Goal: Task Accomplishment & Management: Complete application form

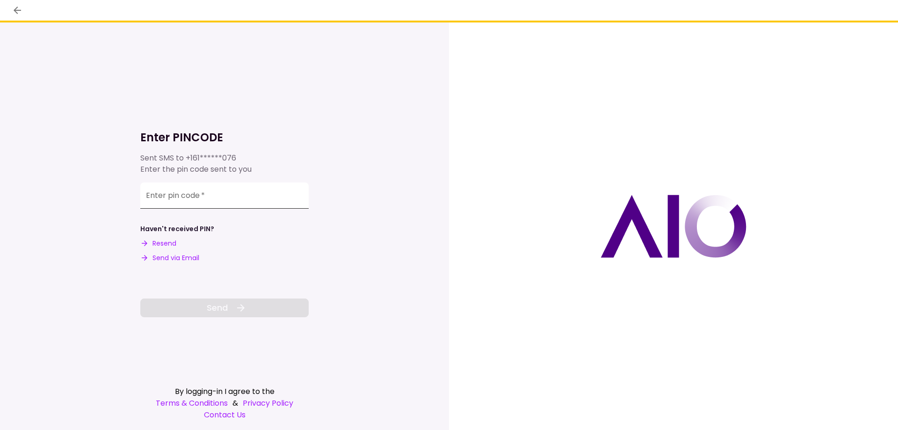
click at [221, 196] on input "Enter pin code   *" at bounding box center [224, 195] width 168 height 26
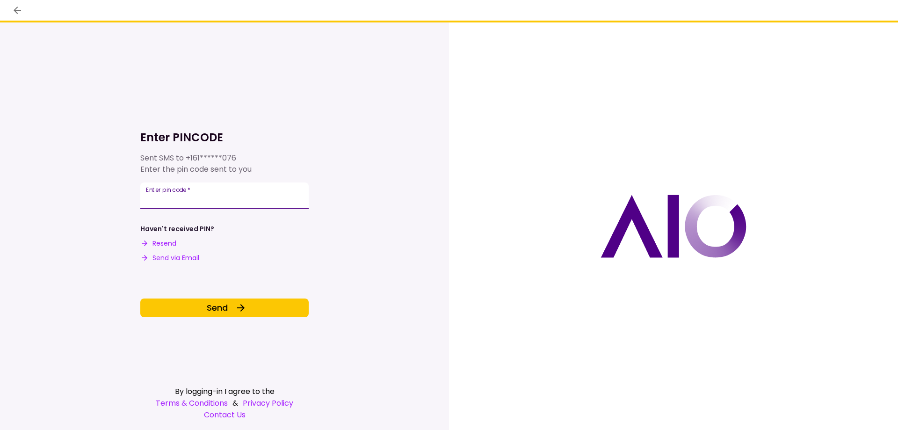
type input "******"
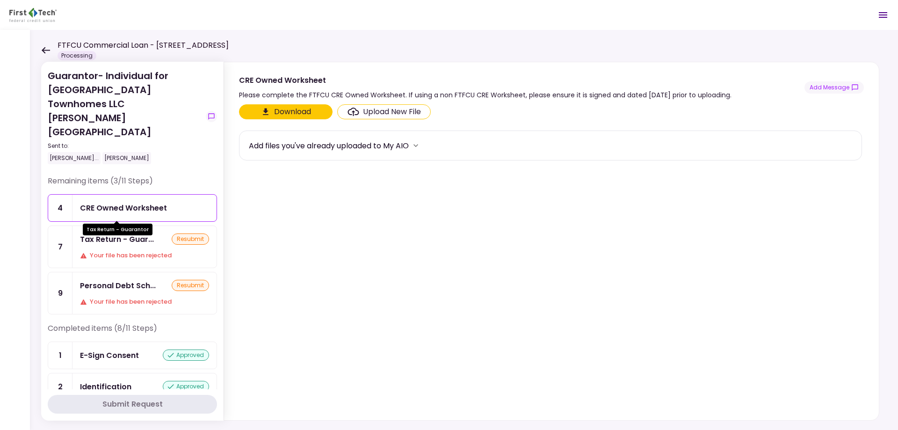
click at [144, 233] on div "Tax Return - Guar..." at bounding box center [117, 239] width 74 height 12
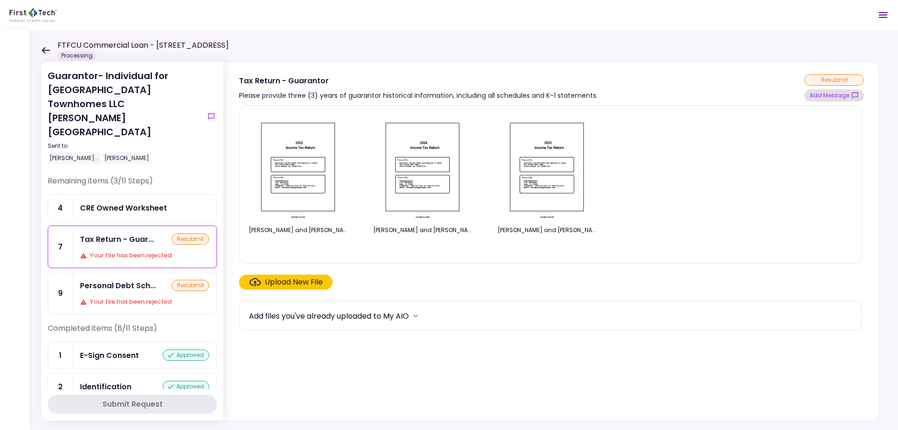
click at [851, 97] on icon "show-messages" at bounding box center [854, 95] width 7 height 7
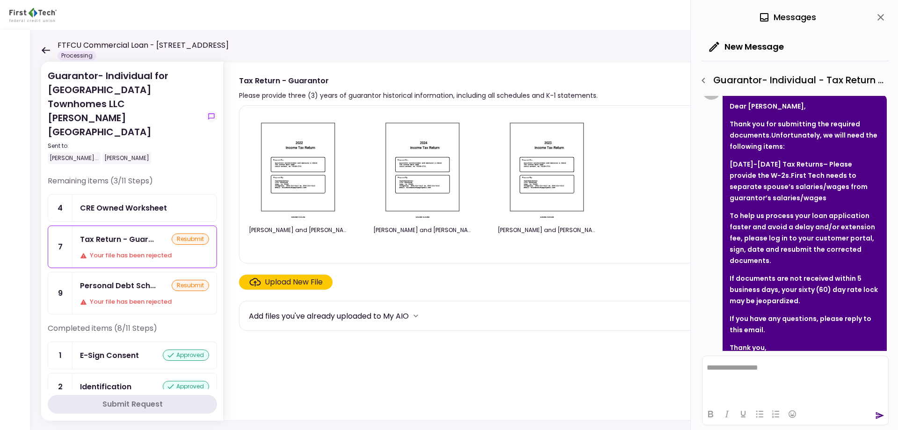
scroll to position [90, 0]
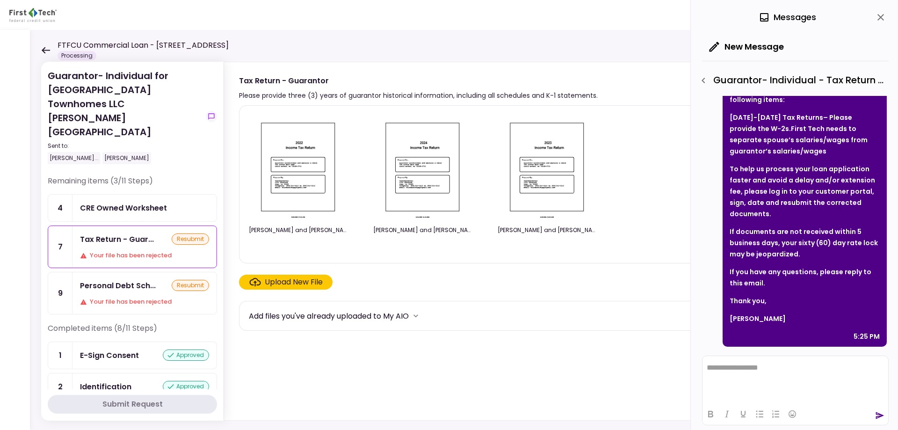
click at [46, 52] on icon at bounding box center [45, 50] width 9 height 7
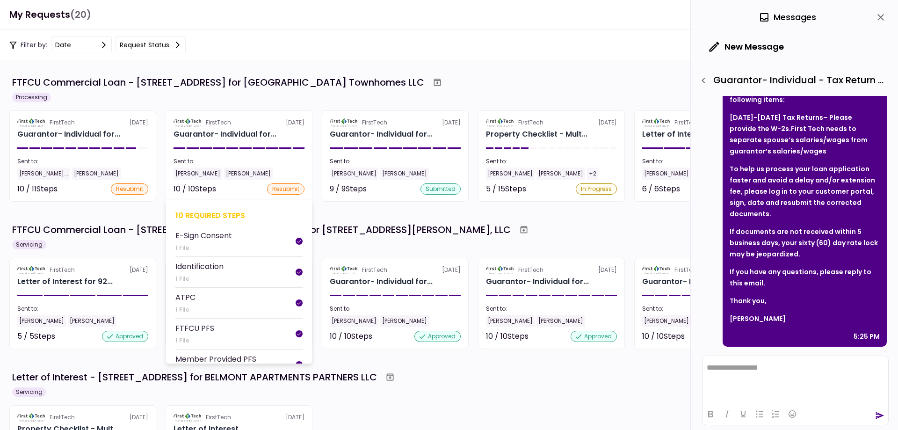
click at [233, 135] on div "Guarantor- Individual for..." at bounding box center [224, 134] width 103 height 11
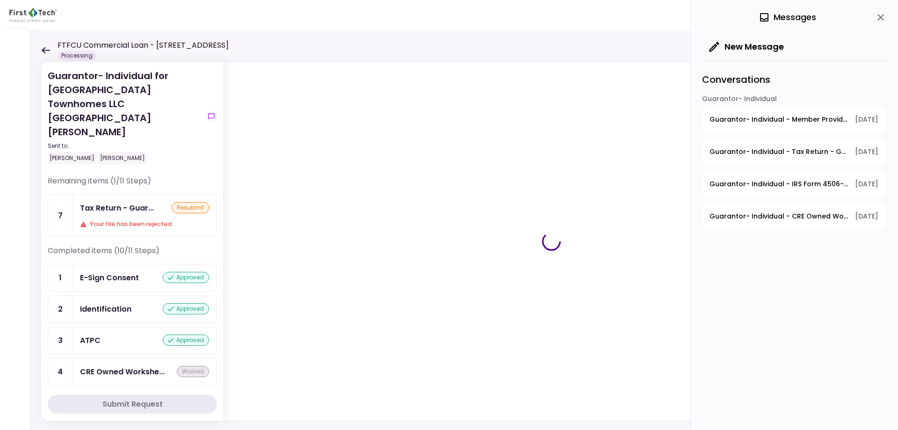
click at [130, 202] on div "Tax Return - Guar..." at bounding box center [117, 208] width 74 height 12
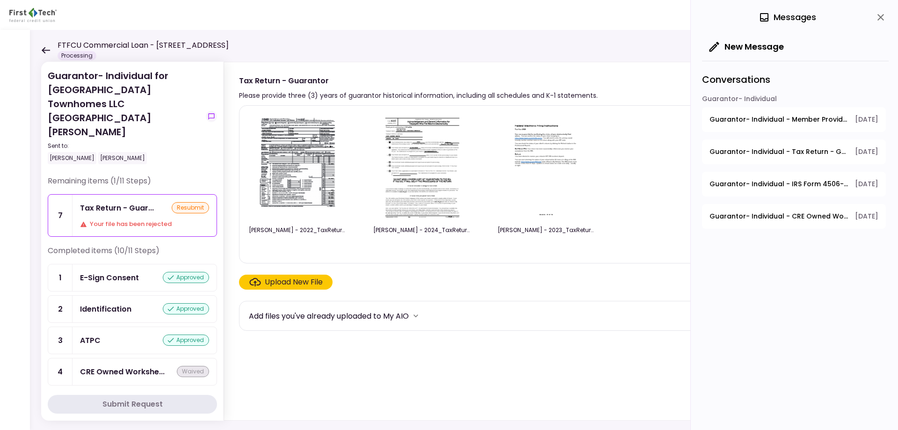
click at [877, 16] on icon "close" at bounding box center [880, 17] width 11 height 11
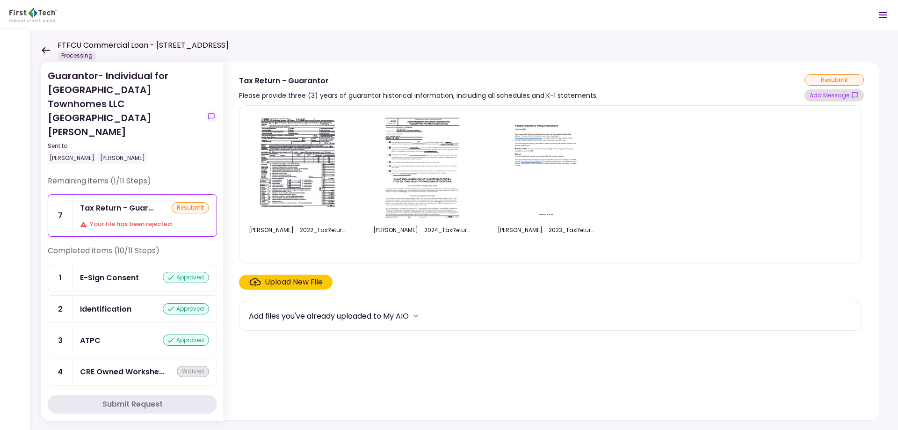
click at [850, 94] on button "Add Message" at bounding box center [833, 95] width 59 height 12
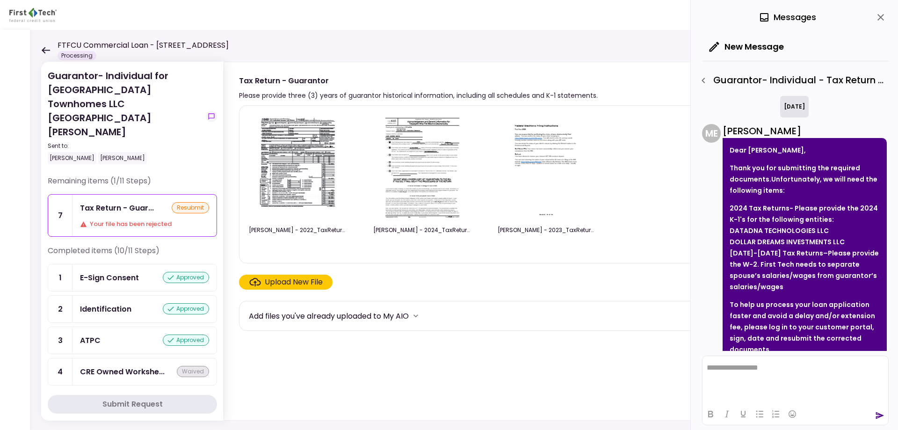
scroll to position [136, 0]
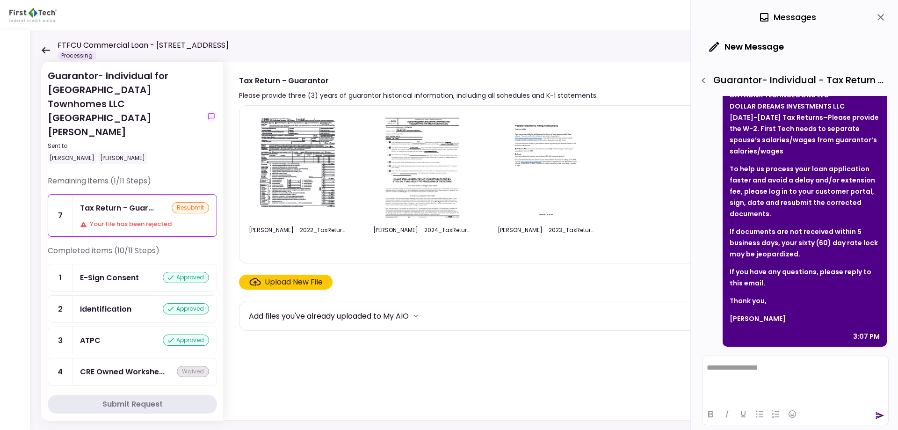
click at [880, 20] on icon "close" at bounding box center [880, 17] width 11 height 11
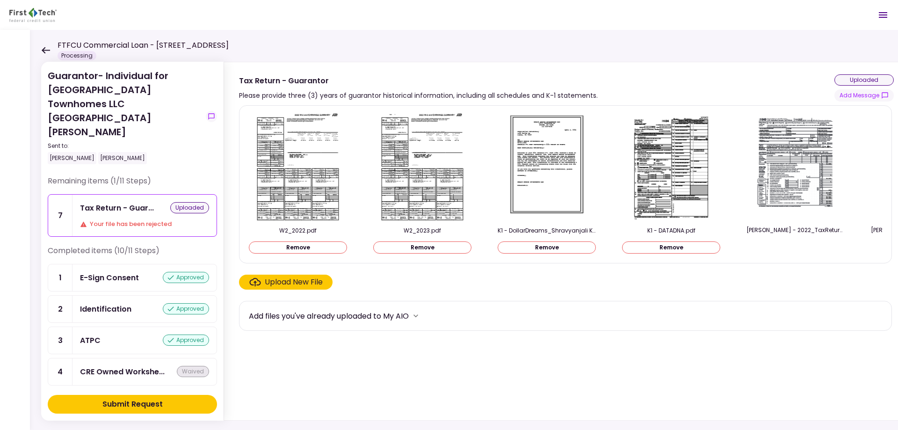
click at [192, 406] on button "Submit Request" at bounding box center [132, 404] width 169 height 19
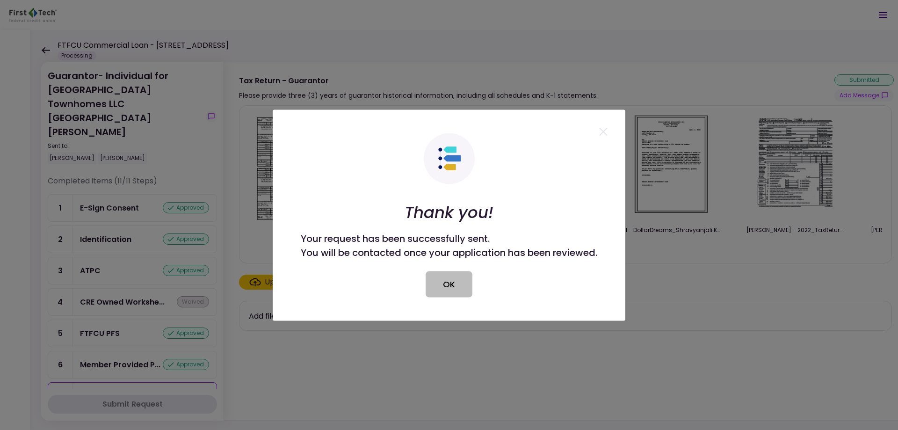
click at [439, 291] on button "OK" at bounding box center [448, 284] width 47 height 26
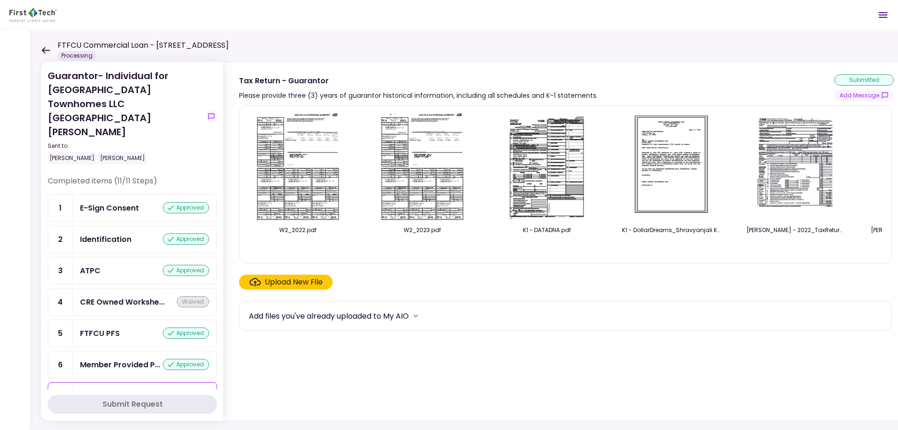
click at [43, 47] on icon at bounding box center [45, 50] width 9 height 7
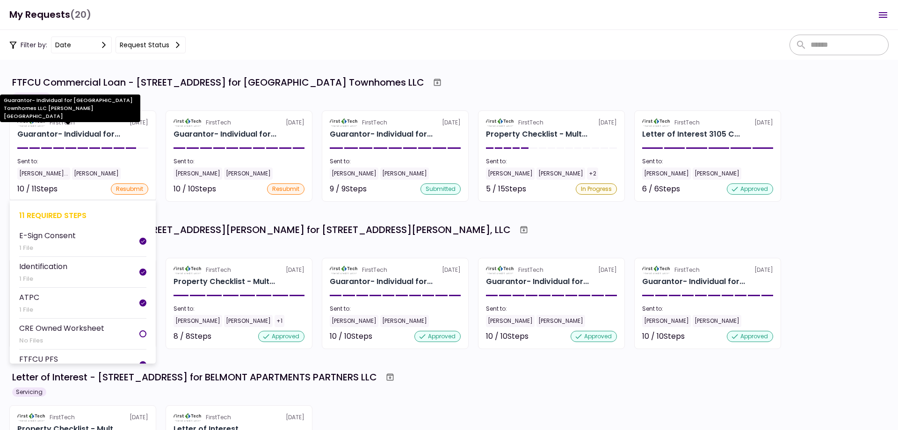
click at [98, 133] on div "Guarantor- Individual for..." at bounding box center [68, 134] width 103 height 11
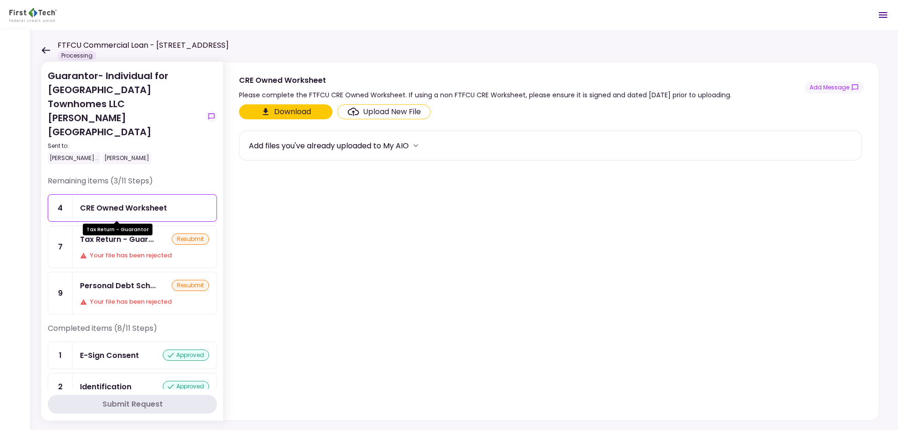
click at [143, 221] on div "Tax Return - Guarantor" at bounding box center [118, 226] width 70 height 18
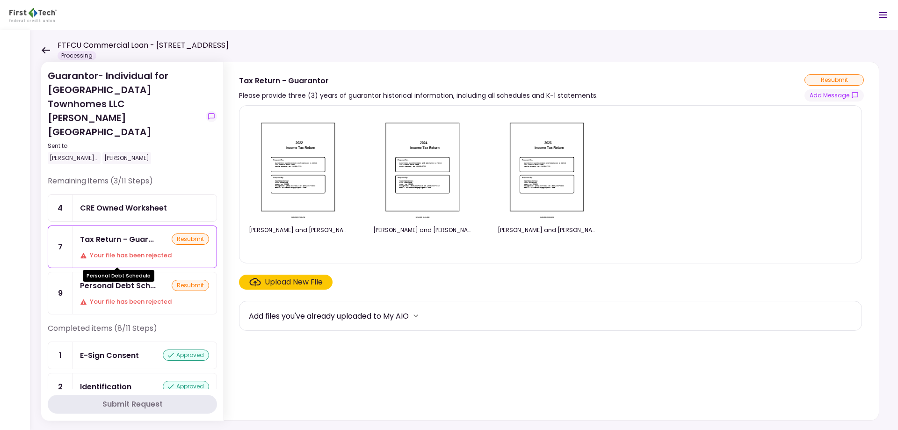
click at [144, 280] on div "Personal Debt Sch..." at bounding box center [118, 286] width 76 height 12
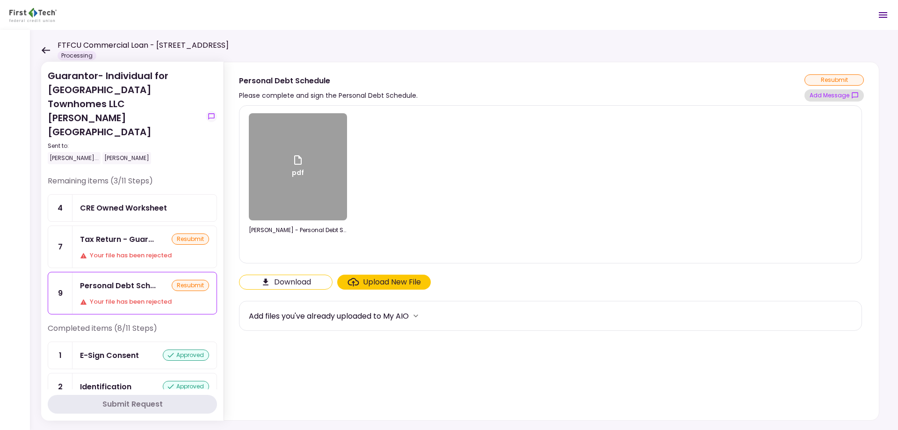
click at [849, 99] on button "Add Message" at bounding box center [833, 95] width 59 height 12
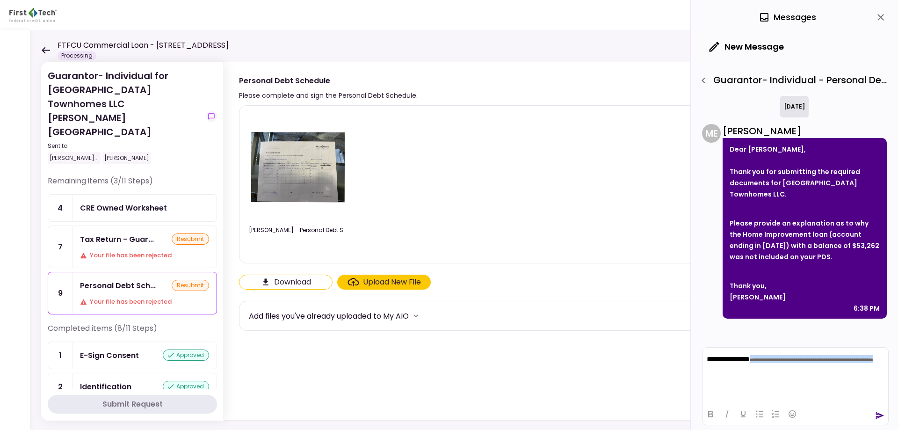
drag, startPoint x: 786, startPoint y: 370, endPoint x: 759, endPoint y: 362, distance: 28.3
click at [759, 362] on p "**********" at bounding box center [794, 363] width 177 height 17
click at [774, 346] on p "**********" at bounding box center [794, 342] width 177 height 8
click at [881, 413] on icon "send" at bounding box center [879, 414] width 9 height 9
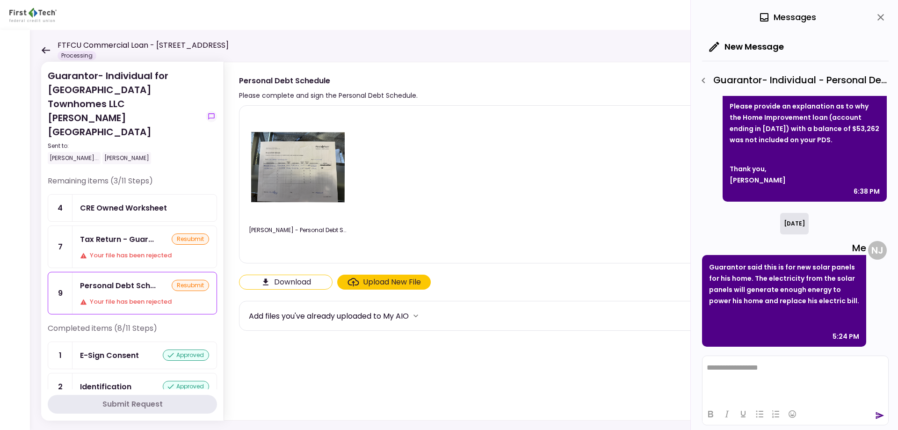
click at [147, 226] on div "Tax Return - Guar... resubmit Your file has been rejected" at bounding box center [144, 247] width 144 height 42
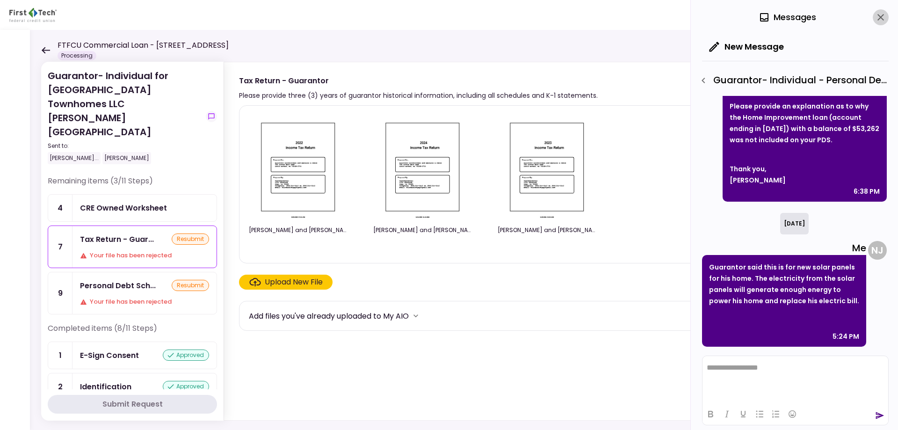
click at [883, 17] on icon "close" at bounding box center [880, 17] width 11 height 11
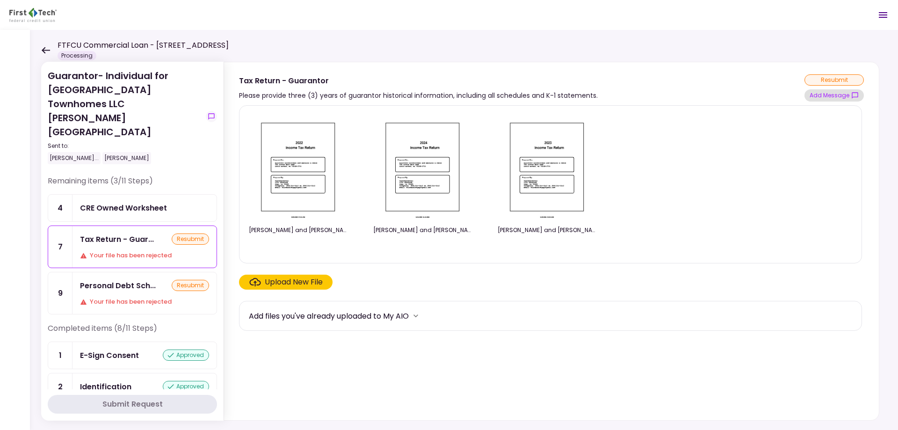
click at [829, 94] on button "Add Message" at bounding box center [833, 95] width 59 height 12
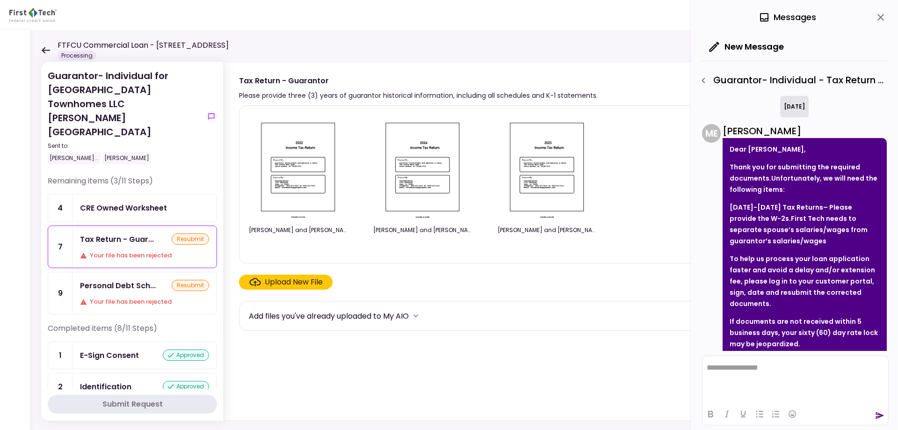
scroll to position [90, 0]
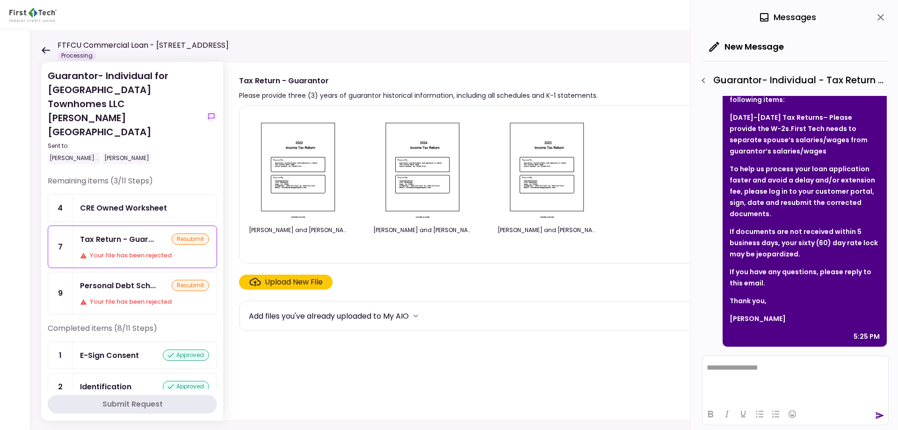
click at [786, 149] on li "[DATE]-[DATE] Tax Returns– Please provide the W-2s. First Tech needs to separat…" at bounding box center [804, 134] width 150 height 45
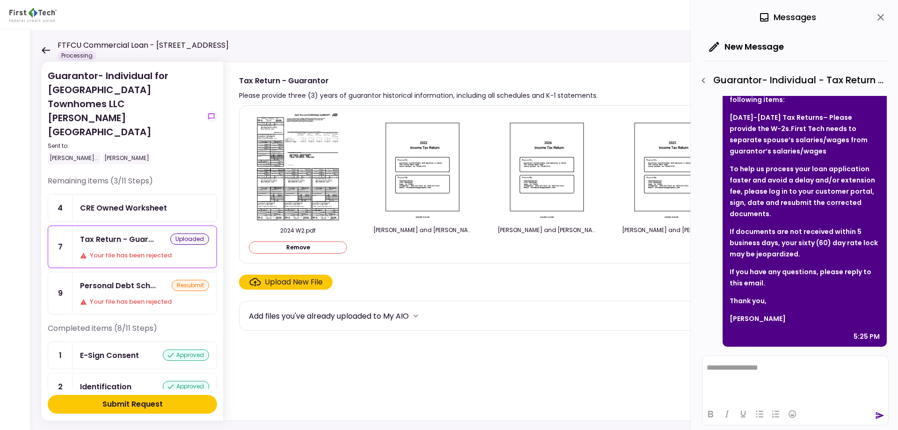
click at [120, 402] on div "Submit Request" at bounding box center [132, 403] width 60 height 11
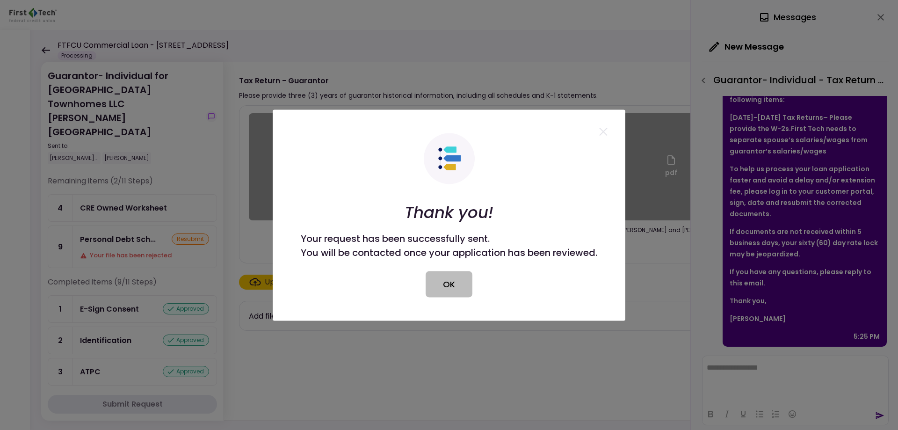
click at [455, 294] on button "OK" at bounding box center [448, 284] width 47 height 26
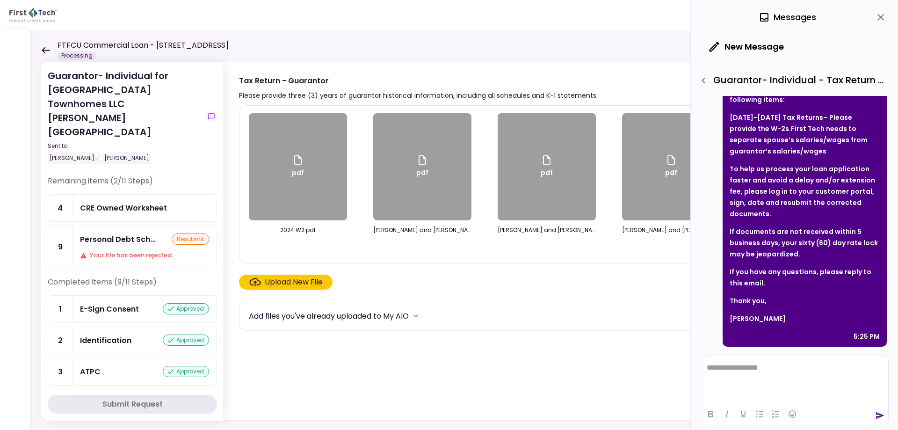
click at [43, 48] on icon at bounding box center [45, 50] width 9 height 7
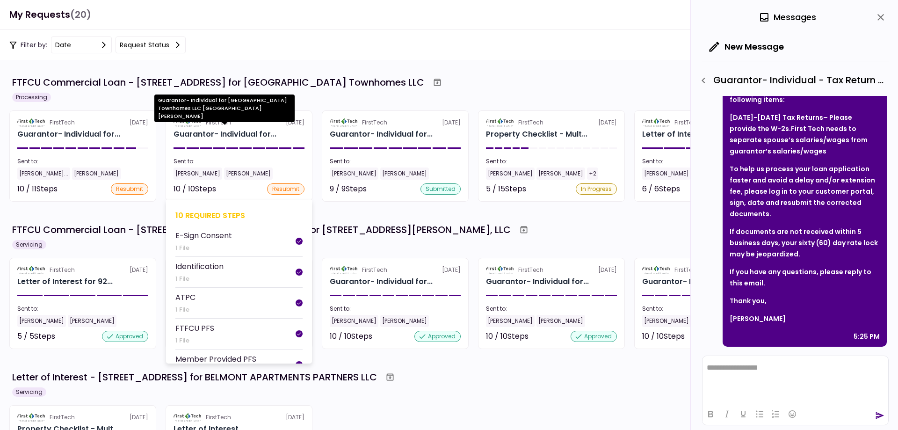
click at [232, 129] on div "Guarantor- Individual for..." at bounding box center [224, 134] width 103 height 11
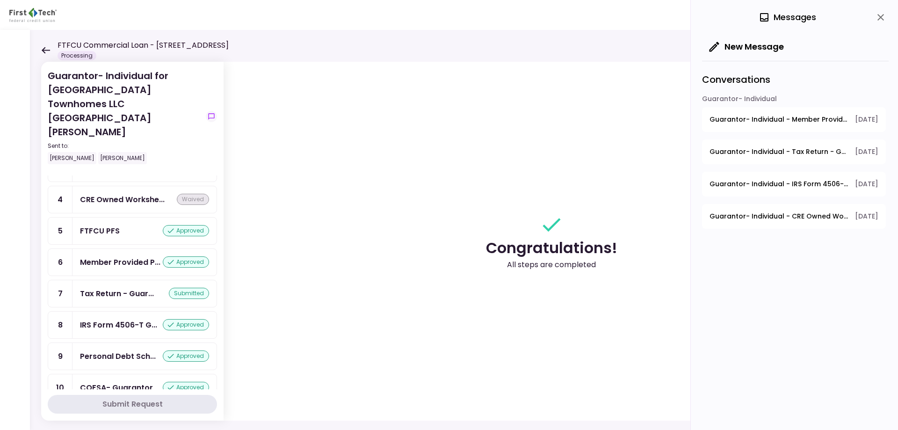
scroll to position [138, 0]
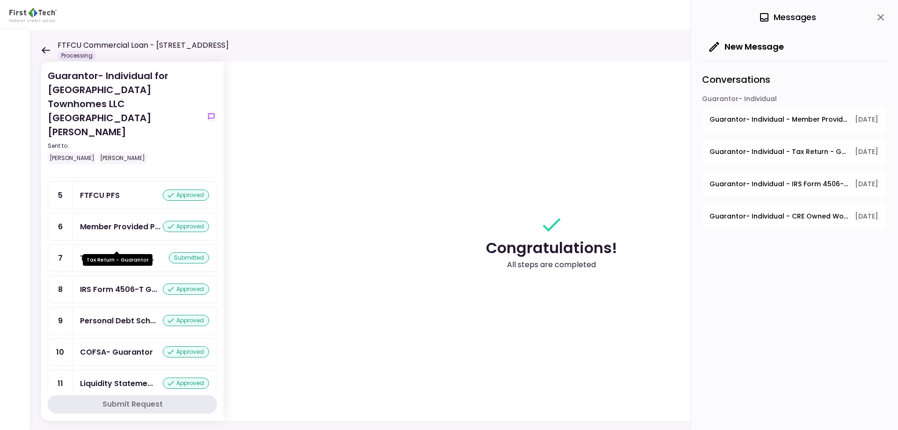
click at [121, 252] on div "Tax Return - Guar..." at bounding box center [117, 258] width 74 height 12
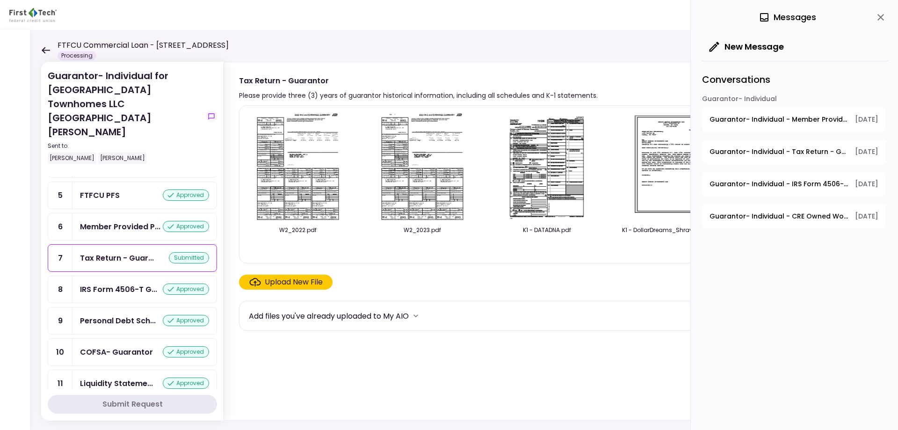
click at [886, 9] on div "0 Messages" at bounding box center [795, 17] width 187 height 35
drag, startPoint x: 879, startPoint y: 16, endPoint x: 880, endPoint y: 28, distance: 11.2
click at [879, 16] on icon "close" at bounding box center [880, 17] width 7 height 7
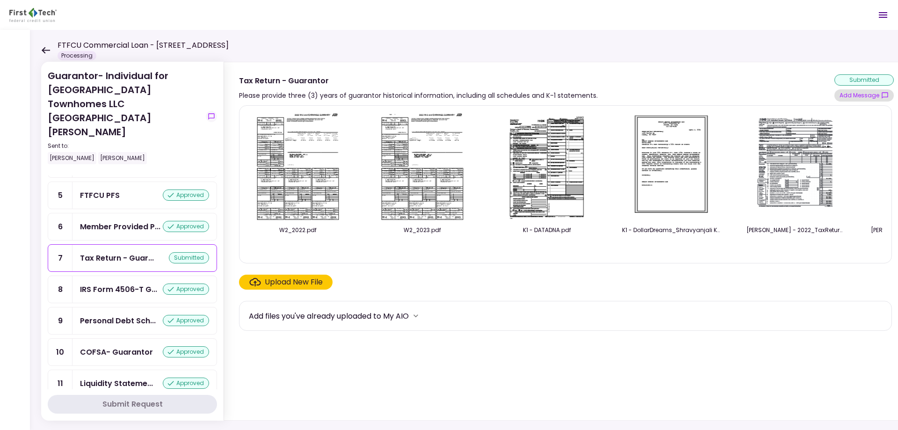
click at [865, 98] on button "Add Message" at bounding box center [863, 95] width 59 height 12
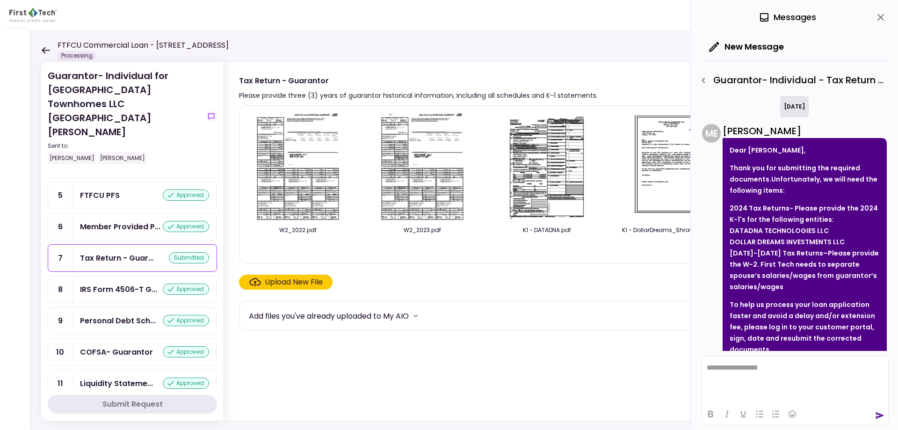
scroll to position [136, 0]
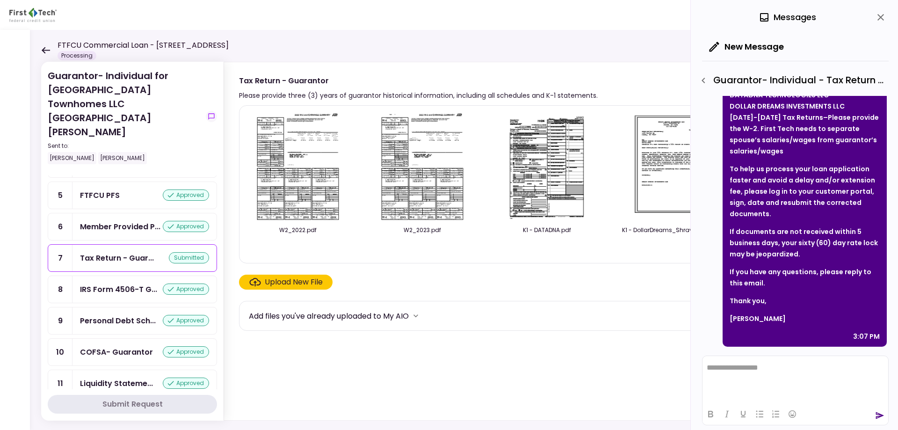
click at [743, 378] on html "**********" at bounding box center [795, 367] width 186 height 23
click at [745, 367] on p "**********" at bounding box center [794, 367] width 177 height 8
click at [882, 415] on icon "send" at bounding box center [879, 414] width 9 height 9
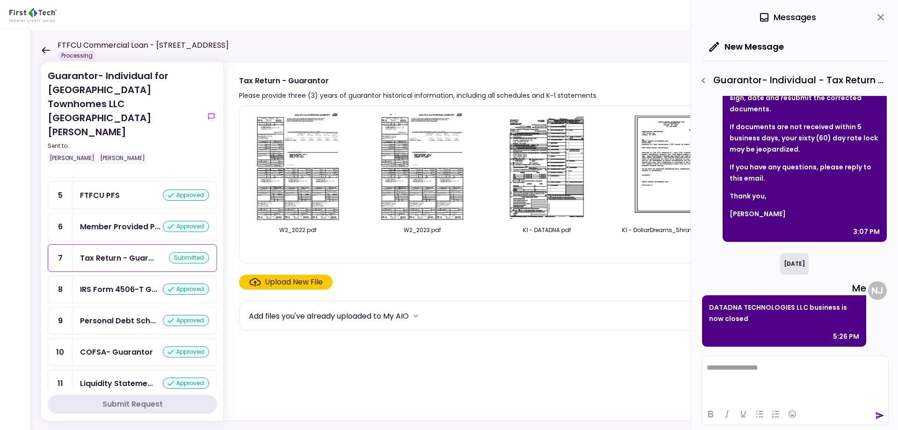
click at [39, 47] on div "Guarantor- Individual for [GEOGRAPHIC_DATA] Townhomes LLC [GEOGRAPHIC_DATA][PER…" at bounding box center [479, 230] width 898 height 400
click at [40, 47] on div "Guarantor- Individual for [GEOGRAPHIC_DATA] Townhomes LLC [GEOGRAPHIC_DATA][PER…" at bounding box center [479, 230] width 898 height 400
click at [44, 47] on icon at bounding box center [46, 50] width 8 height 7
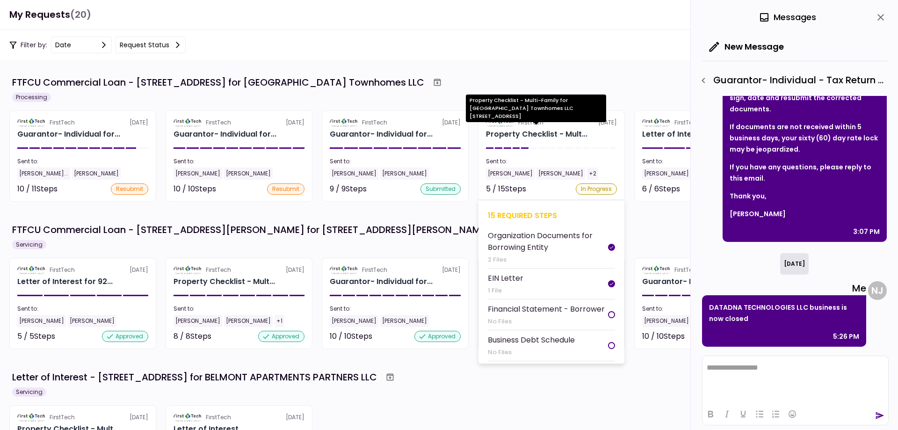
click at [535, 135] on div "Property Checklist - Mult..." at bounding box center [536, 134] width 101 height 11
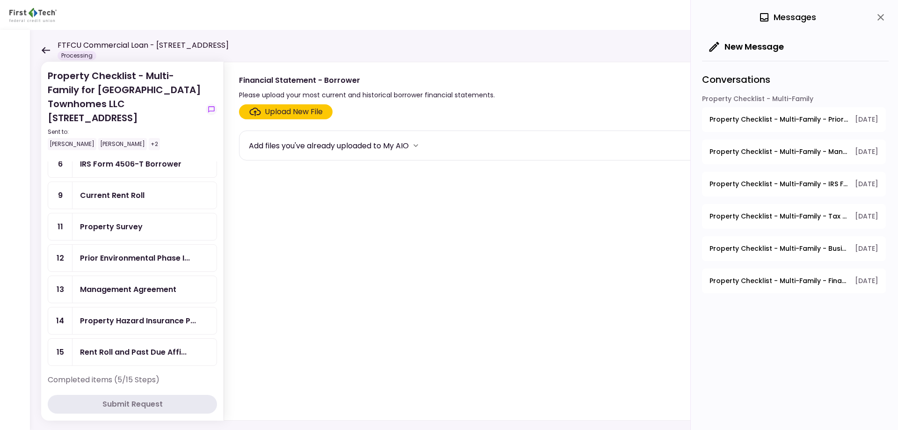
scroll to position [140, 0]
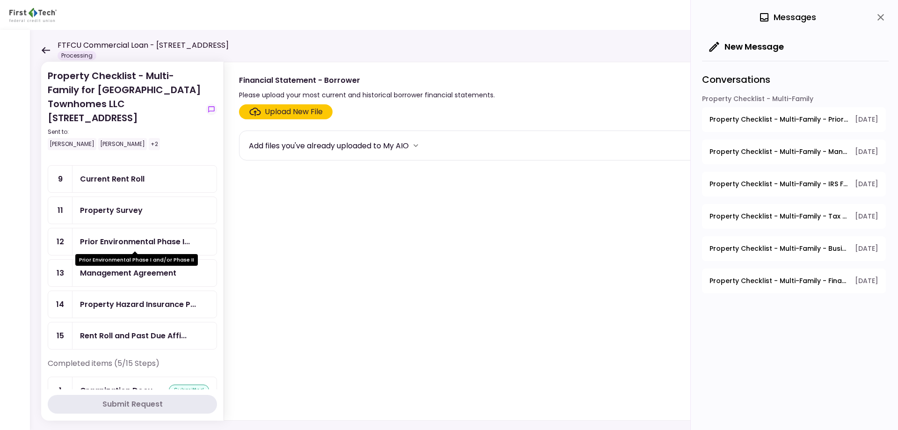
click at [149, 242] on div "Prior Environmental Phase I..." at bounding box center [135, 242] width 110 height 12
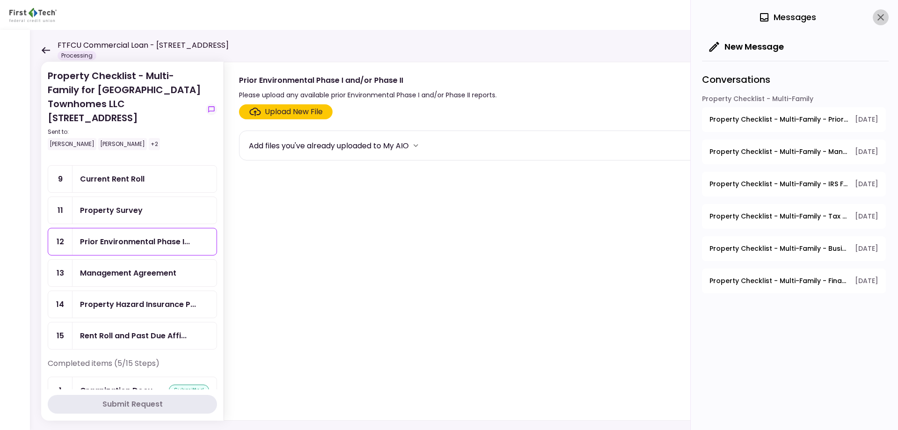
click at [882, 17] on icon "close" at bounding box center [880, 17] width 11 height 11
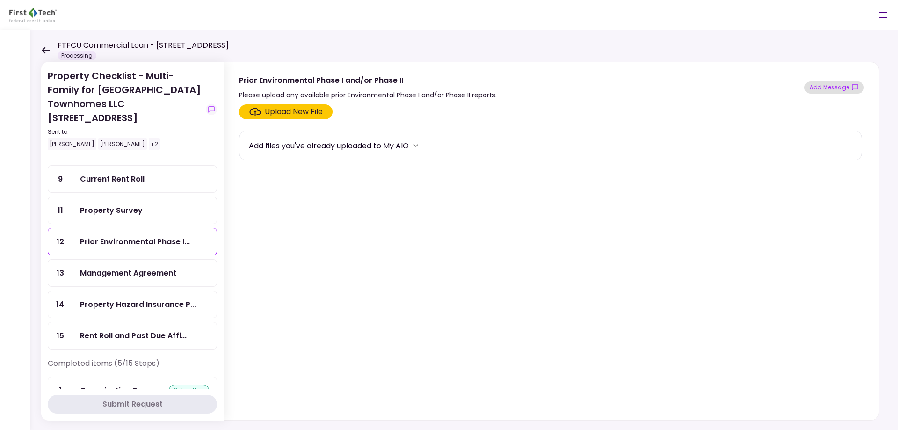
click at [832, 89] on button "Add Message" at bounding box center [833, 87] width 59 height 12
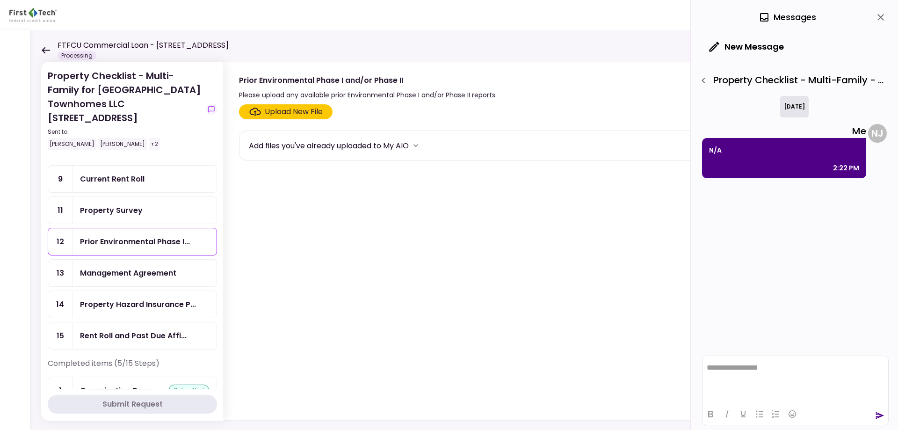
click at [106, 275] on div "Management Agreement" at bounding box center [128, 273] width 96 height 12
